Goal: Task Accomplishment & Management: Manage account settings

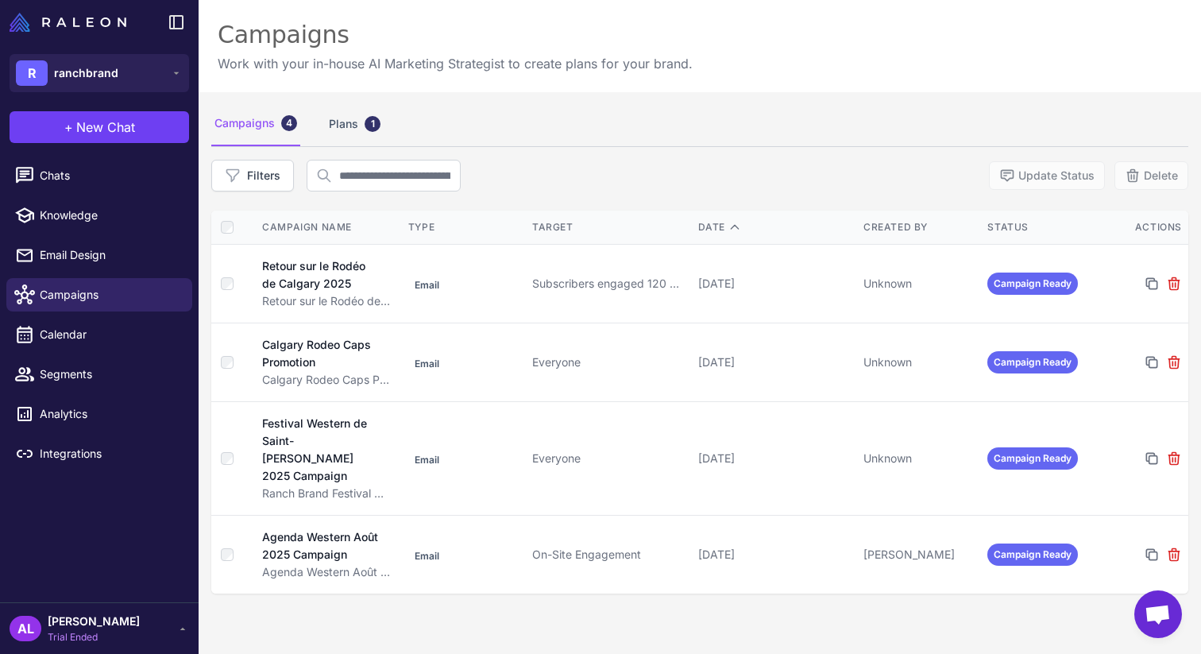
click at [97, 633] on span "Trial Ended" at bounding box center [94, 637] width 92 height 14
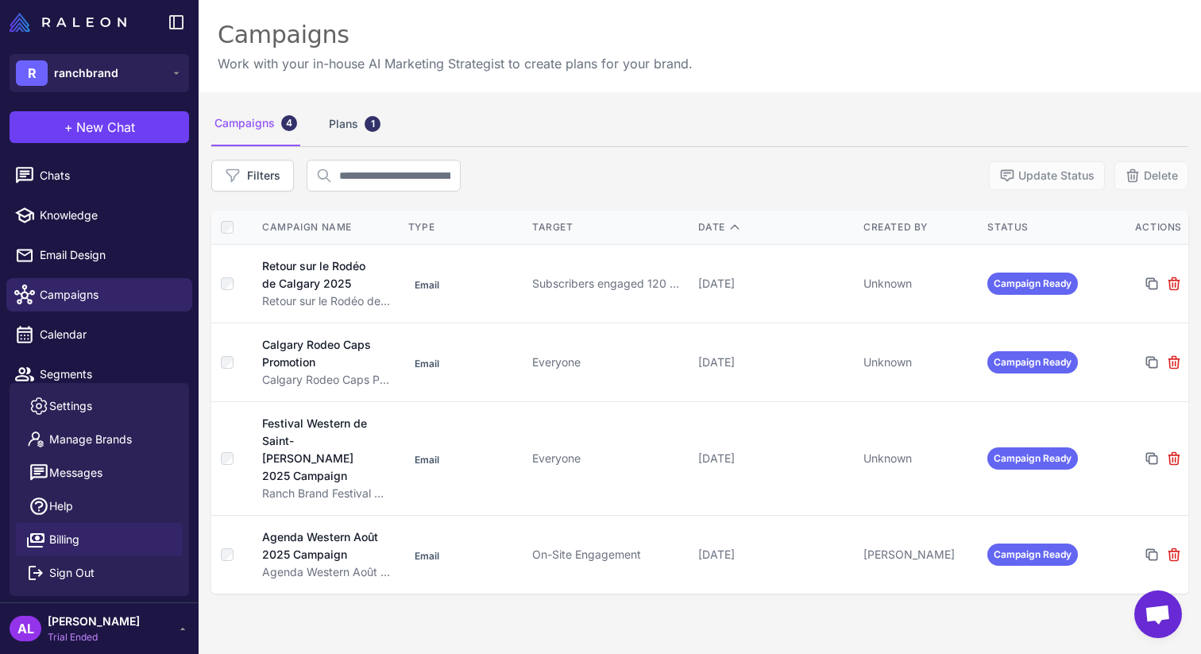
click at [73, 541] on span "Billing" at bounding box center [64, 539] width 30 height 17
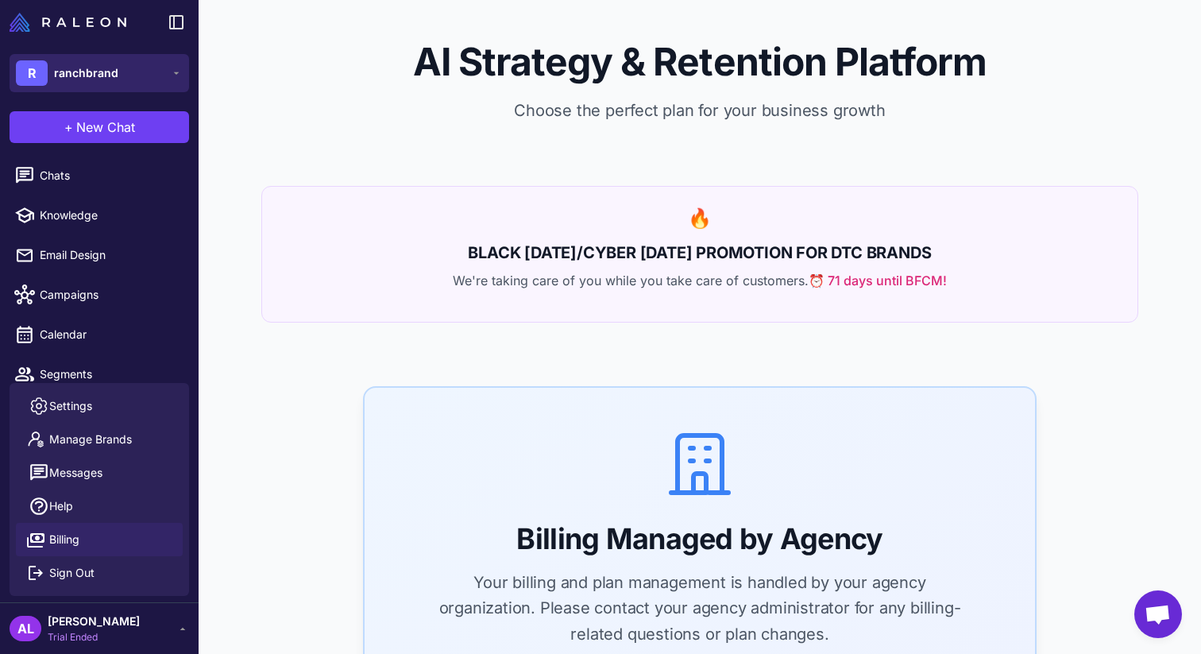
click at [114, 71] on span "ranchbrand" at bounding box center [86, 72] width 64 height 17
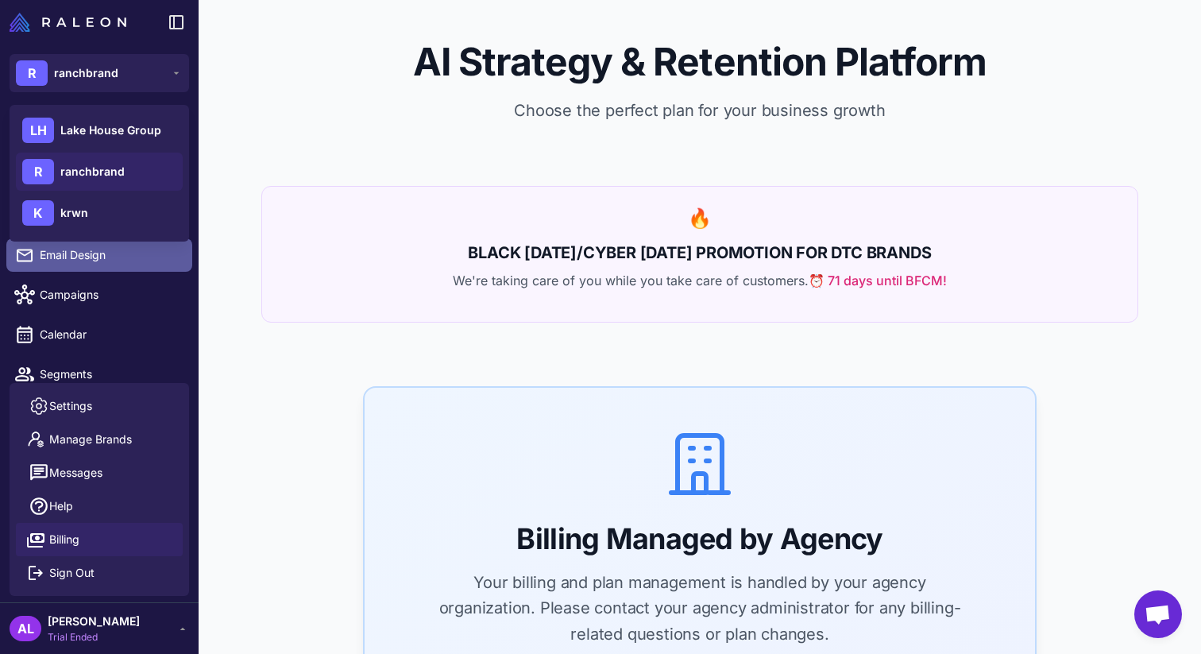
click at [104, 254] on span "Email Design" at bounding box center [110, 254] width 140 height 17
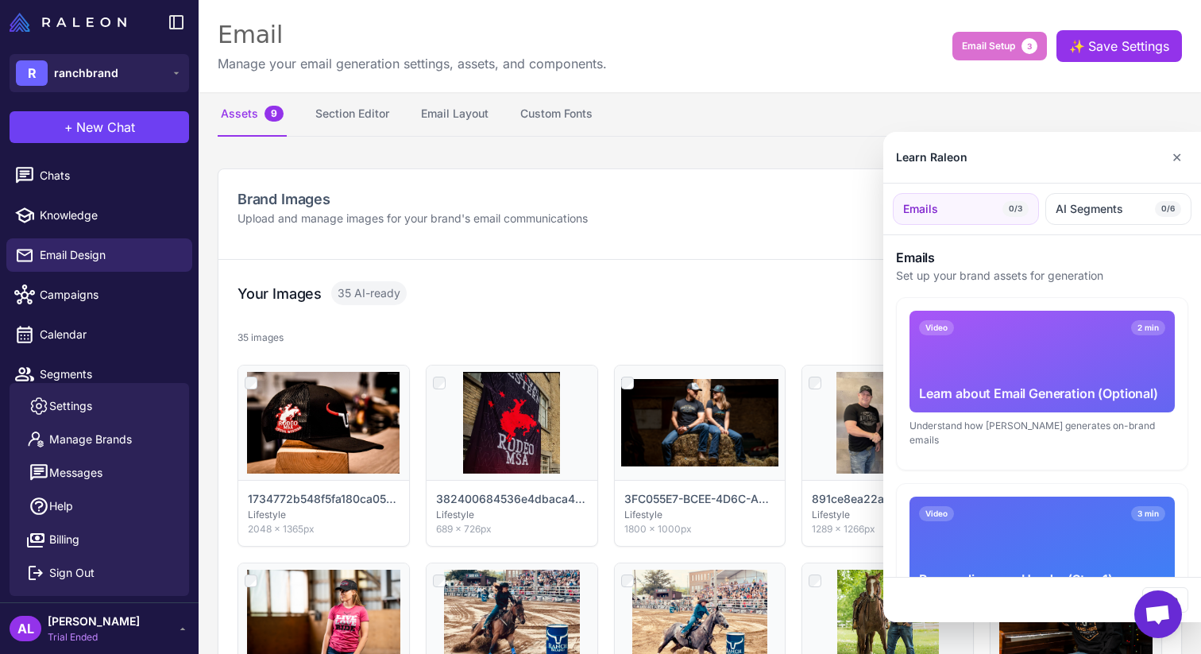
click at [719, 134] on div at bounding box center [600, 327] width 1201 height 654
